Goal: Communication & Community: Answer question/provide support

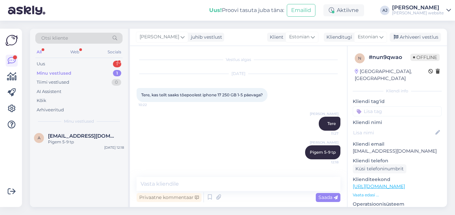
click at [58, 69] on div "Minu vestlused 1" at bounding box center [78, 73] width 87 height 9
click at [45, 64] on div "Uus" at bounding box center [41, 64] width 8 height 7
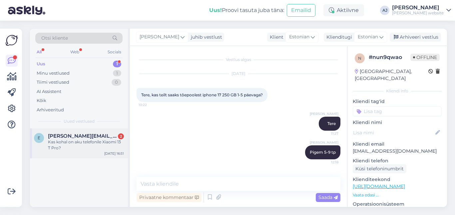
click at [77, 134] on span "[PERSON_NAME][EMAIL_ADDRESS][DOMAIN_NAME]" at bounding box center [82, 136] width 69 height 6
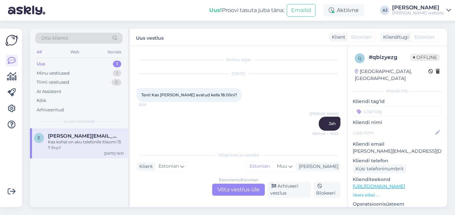
scroll to position [441, 0]
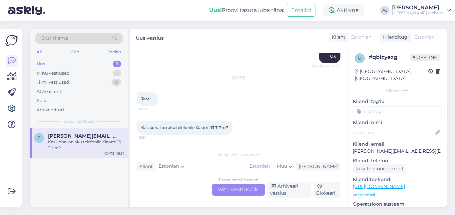
click at [223, 190] on div "Estonian to Estonian Võta vestlus üle" at bounding box center [238, 190] width 53 height 12
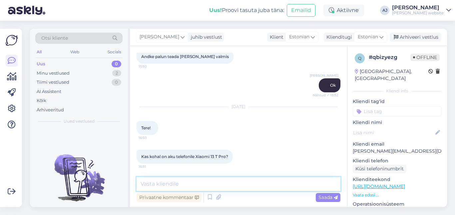
click at [161, 184] on textarea at bounding box center [239, 184] width 204 height 14
type textarea "Tere"
click at [321, 194] on div "Saada" at bounding box center [328, 197] width 25 height 9
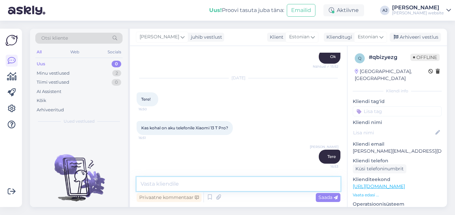
click at [151, 185] on textarea at bounding box center [239, 184] width 204 height 14
type textarea "Ei ole"
click at [324, 196] on span "Saada" at bounding box center [327, 197] width 19 height 6
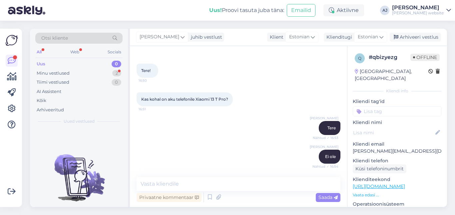
scroll to position [498, 0]
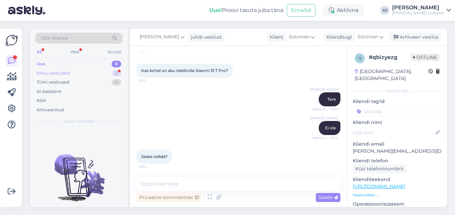
click at [53, 73] on div "Minu vestlused" at bounding box center [53, 73] width 33 height 7
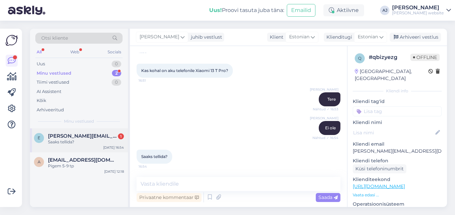
click at [79, 137] on span "[PERSON_NAME][EMAIL_ADDRESS][DOMAIN_NAME]" at bounding box center [82, 136] width 69 height 6
click at [158, 184] on textarea at bounding box center [239, 184] width 204 height 14
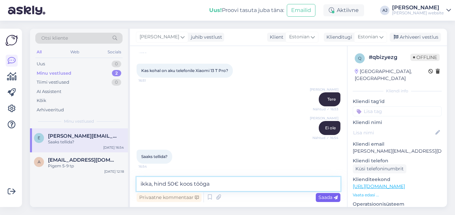
type textarea "ikka, hind 50€ koos tööga"
click at [331, 198] on span "Saada" at bounding box center [327, 197] width 19 height 6
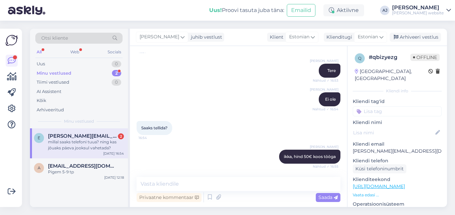
scroll to position [590, 0]
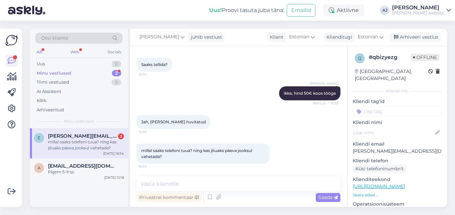
click at [58, 142] on div "millal saaks telefoni tuua? ning kas jõuaks päeva jooksul vahetada?" at bounding box center [86, 145] width 76 height 12
click at [153, 183] on textarea at bounding box center [239, 184] width 204 height 14
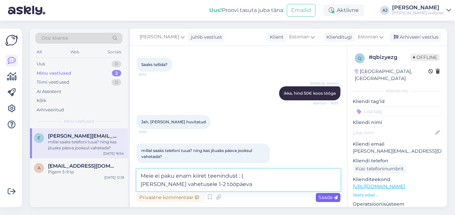
type textarea "Meie ei paku enam kiiret teenindust : ( [PERSON_NAME] vahetusele 1-2 tööpäeva"
click at [329, 196] on span "Saada" at bounding box center [327, 197] width 19 height 6
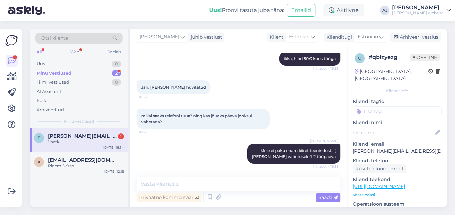
scroll to position [653, 0]
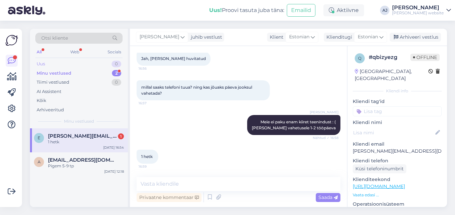
click at [45, 64] on div "Uus 0" at bounding box center [78, 63] width 87 height 9
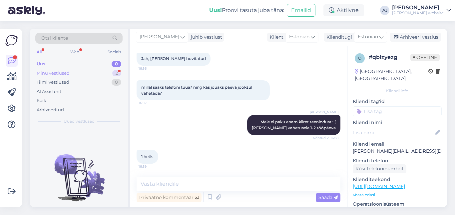
click at [51, 74] on div "Minu vestlused" at bounding box center [53, 73] width 33 height 7
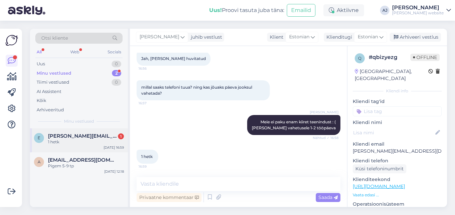
click at [55, 141] on div "1 hetk" at bounding box center [86, 142] width 76 height 6
